Goal: Transaction & Acquisition: Purchase product/service

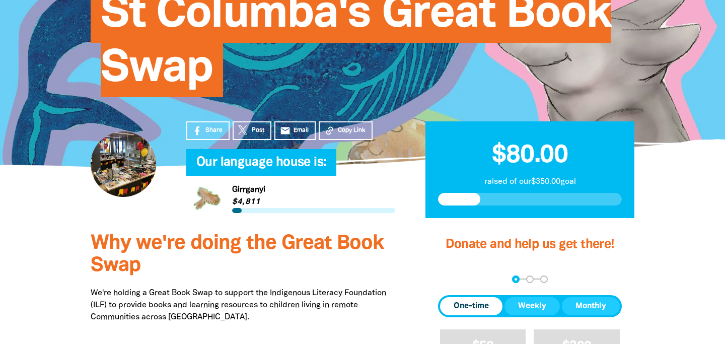
scroll to position [231, 0]
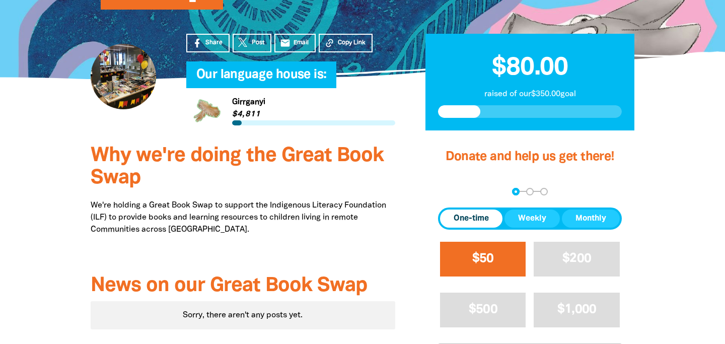
click at [490, 262] on span "$50" at bounding box center [483, 259] width 22 height 12
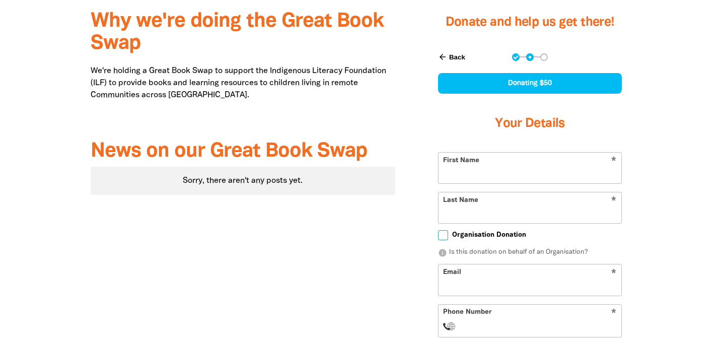
scroll to position [366, 0]
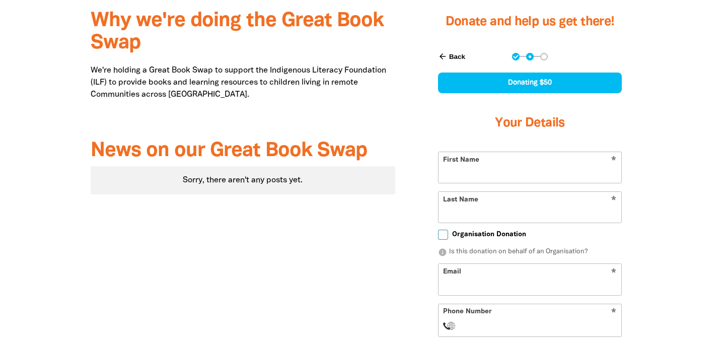
click at [506, 183] on form "* First Name * Last Name Organisation Donation info Is this donation on behalf …" at bounding box center [530, 312] width 184 height 321
click at [508, 173] on input "First Name" at bounding box center [530, 167] width 183 height 31
type input "[PERSON_NAME]"
type input "Breman"
type input "[EMAIL_ADDRESS][DOMAIN_NAME]"
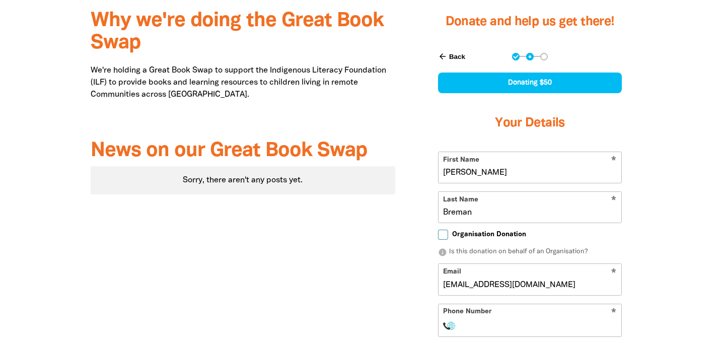
select select "AU"
type input "[PHONE_NUMBER]"
type input "[STREET_ADDRESS][PERSON_NAME],"
type input "[PHONE_NUMBER]"
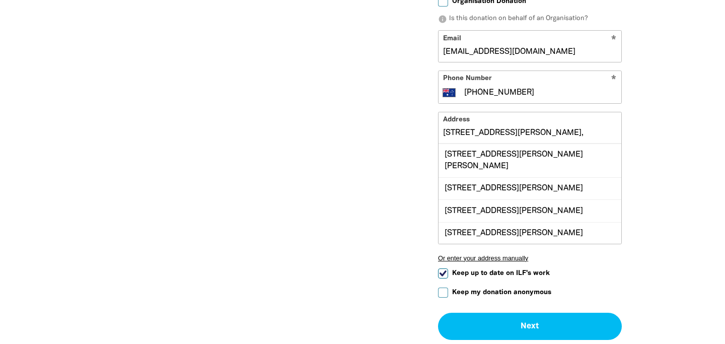
scroll to position [56, 0]
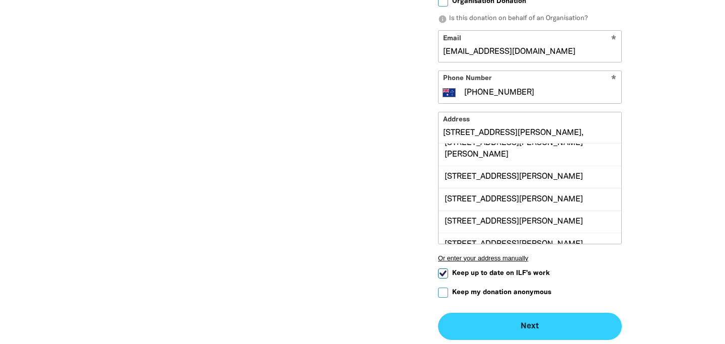
click at [557, 319] on button "Next chevron_right" at bounding box center [530, 326] width 184 height 27
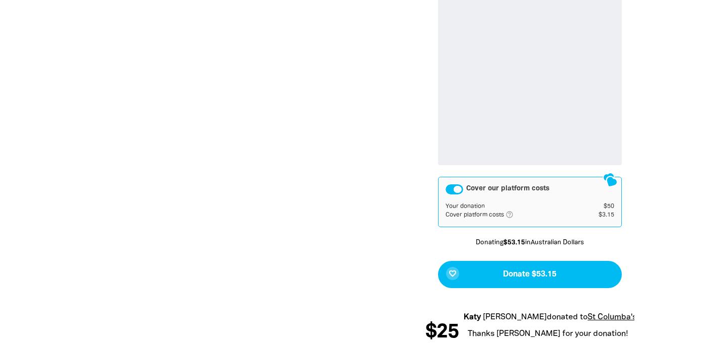
scroll to position [619, 0]
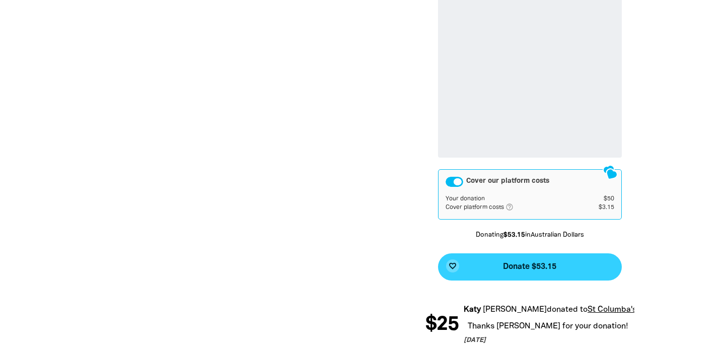
click at [516, 267] on span "Donate $53.15" at bounding box center [529, 267] width 53 height 8
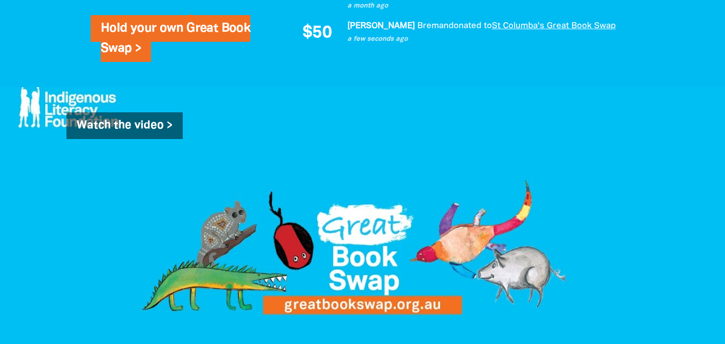
scroll to position [986, 0]
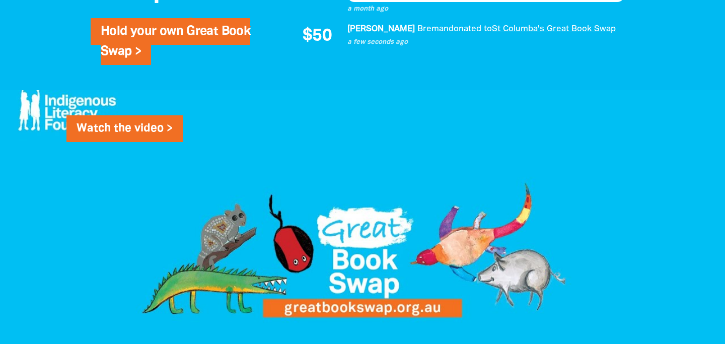
click at [134, 133] on link "Watch the video >" at bounding box center [124, 128] width 116 height 27
